Goal: Find contact information: Obtain details needed to contact an individual or organization

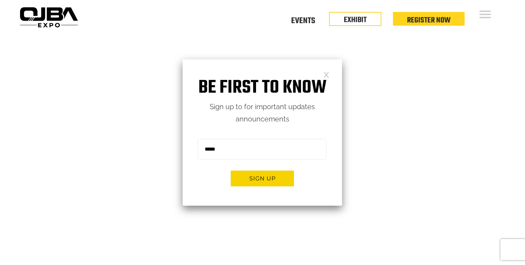
click at [328, 77] on link at bounding box center [327, 74] width 6 height 6
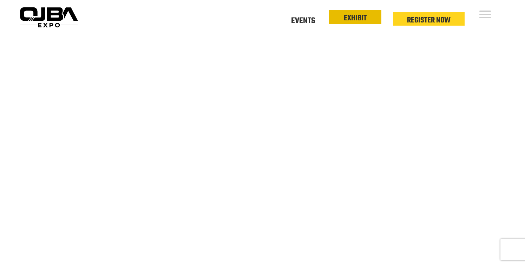
click at [344, 22] on link "EXHIBIT" at bounding box center [355, 18] width 23 height 12
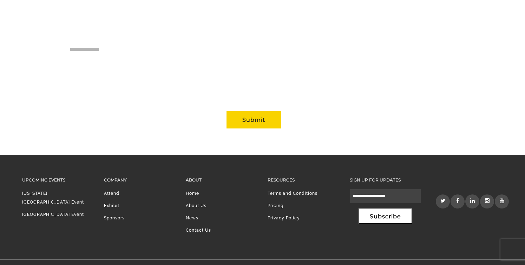
scroll to position [695, 0]
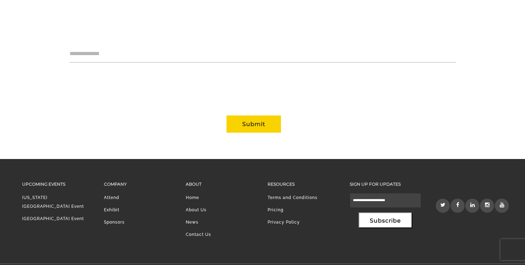
click at [201, 236] on link "Contact Us" at bounding box center [198, 234] width 25 height 5
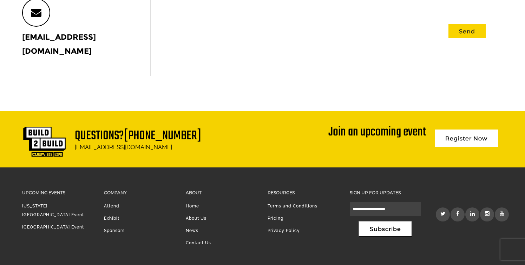
scroll to position [343, 0]
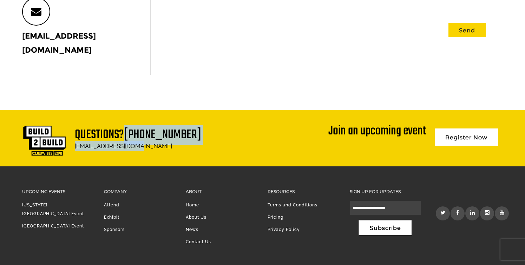
drag, startPoint x: 193, startPoint y: 118, endPoint x: 126, endPoint y: 118, distance: 67.1
click at [126, 121] on div "Questions? 212-542-0003 info@ojbanewyork.com Join an upcoming event Register Now" at bounding box center [263, 138] width 482 height 35
copy div "212-542-0003 info@ojbanewyork.com"
